Goal: Task Accomplishment & Management: Manage account settings

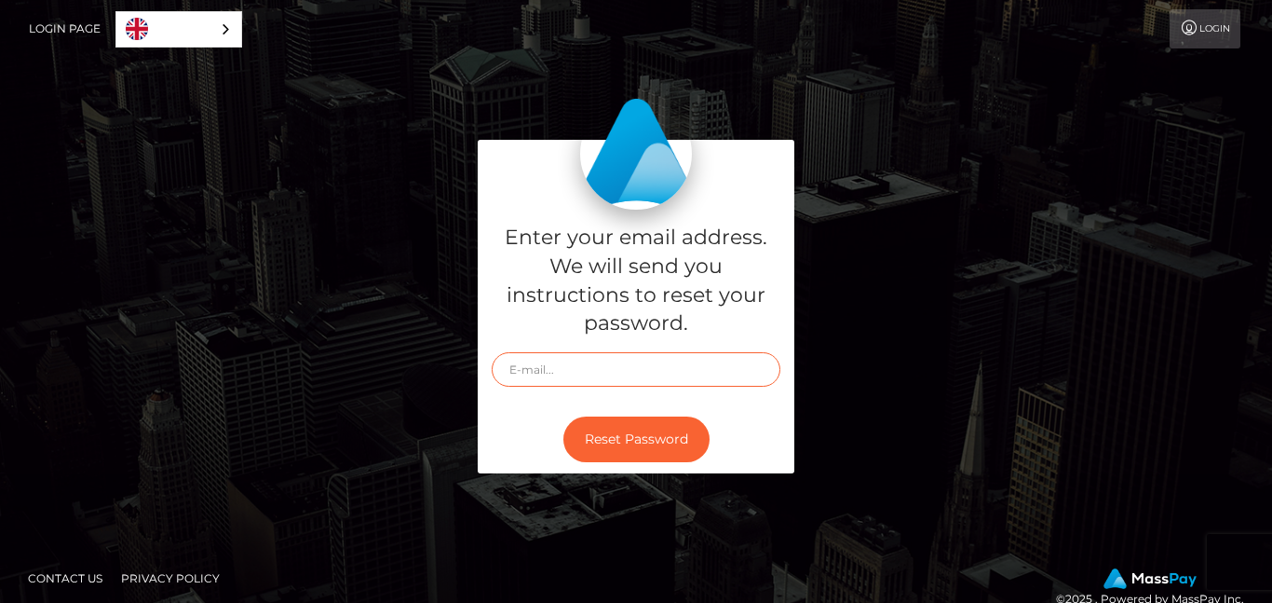
click at [651, 366] on input "text" at bounding box center [636, 369] width 289 height 34
type input "[EMAIL_ADDRESS][DOMAIN_NAME]"
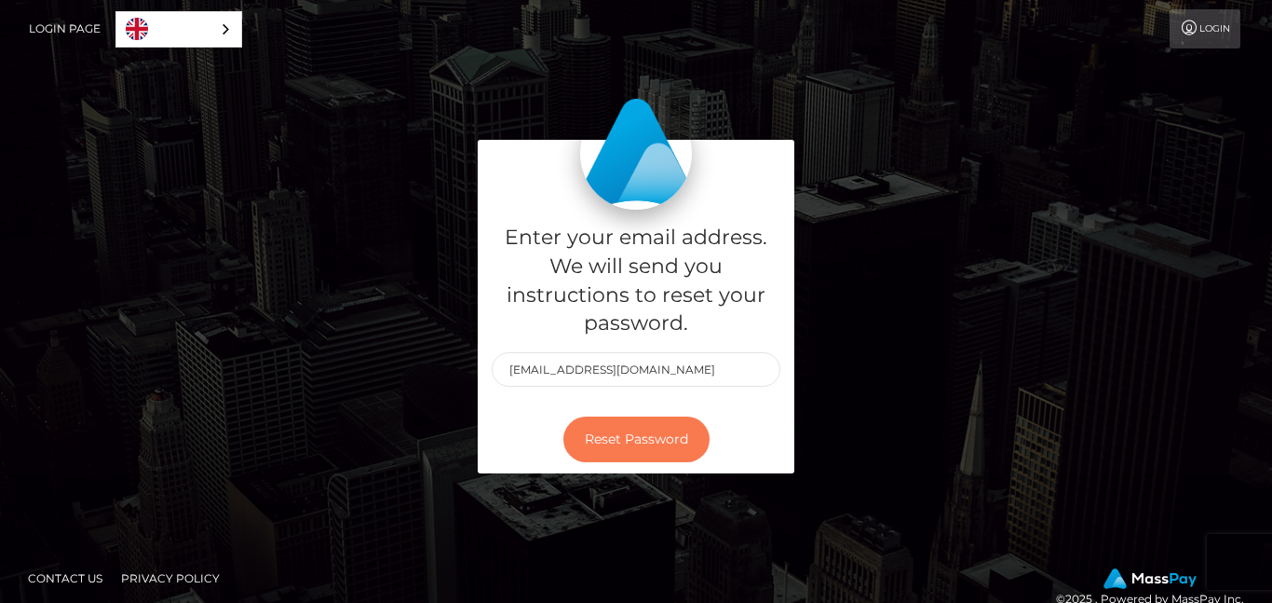
click at [632, 452] on button "Reset Password" at bounding box center [636, 439] width 146 height 46
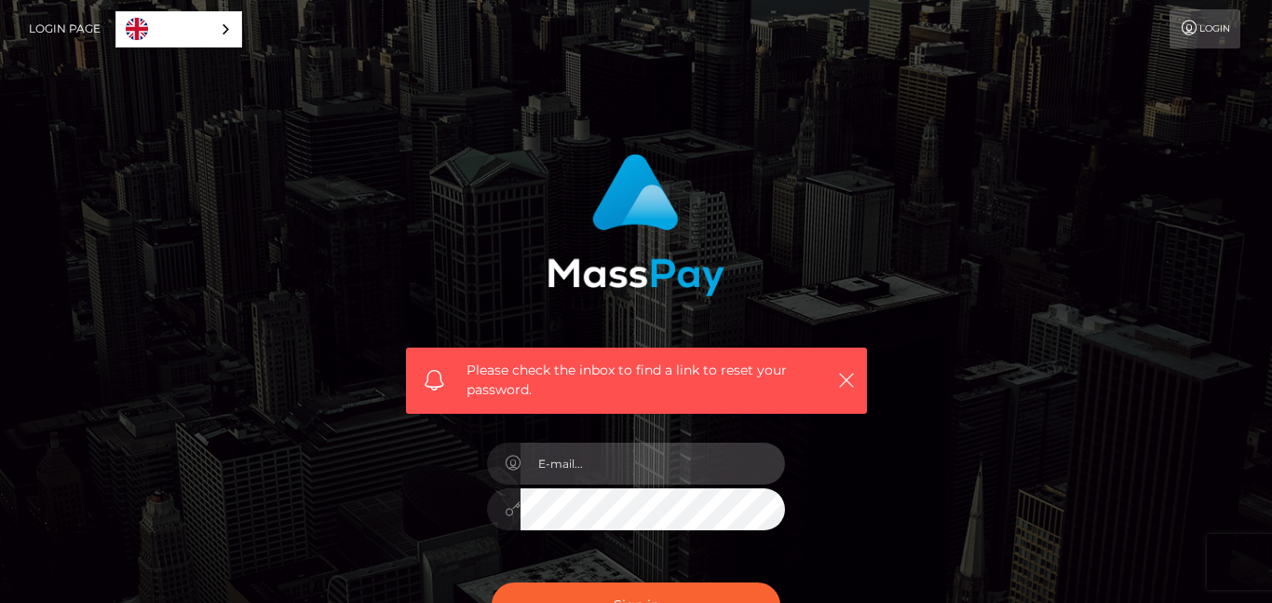
type input "[EMAIL_ADDRESS][DOMAIN_NAME]"
click at [613, 473] on input "[EMAIL_ADDRESS][DOMAIN_NAME]" at bounding box center [653, 463] width 265 height 42
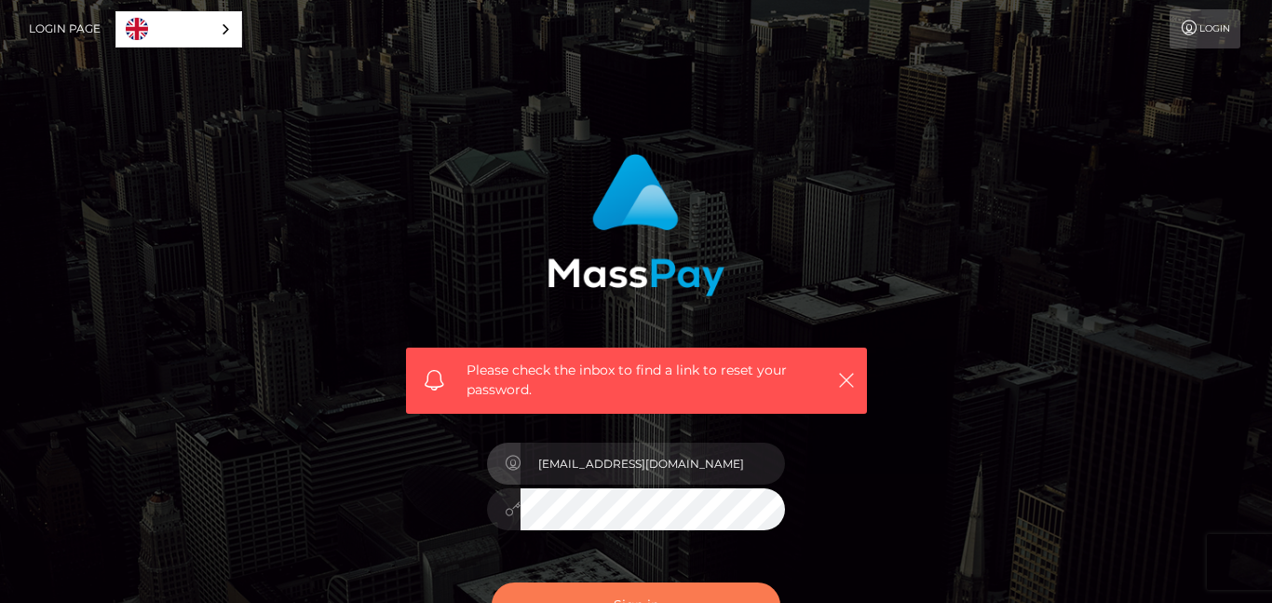
click at [552, 592] on button "Sign in" at bounding box center [636, 605] width 289 height 46
